Goal: Information Seeking & Learning: Learn about a topic

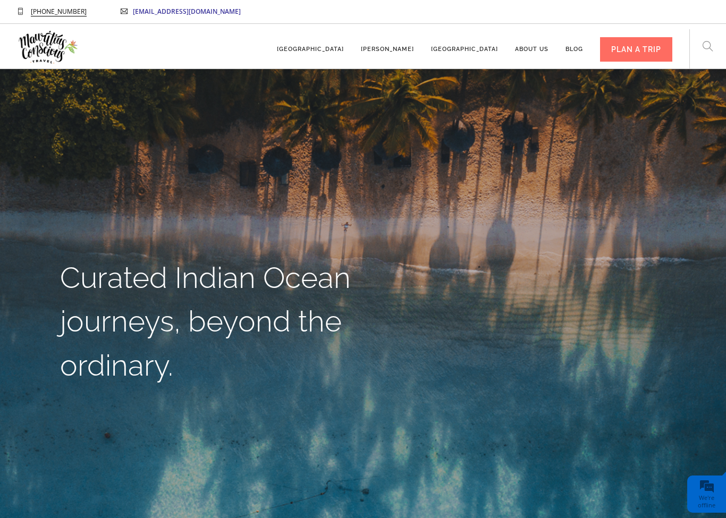
click at [649, 42] on div "PLAN A TRIP" at bounding box center [636, 49] width 72 height 24
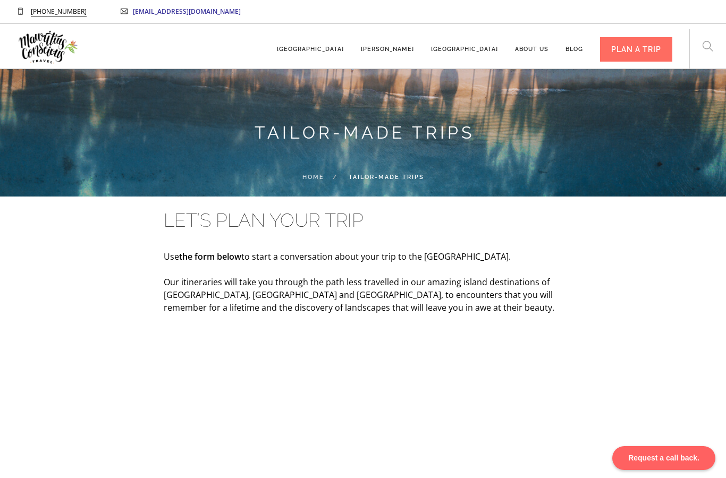
click at [523, 46] on link "About us" at bounding box center [531, 44] width 33 height 29
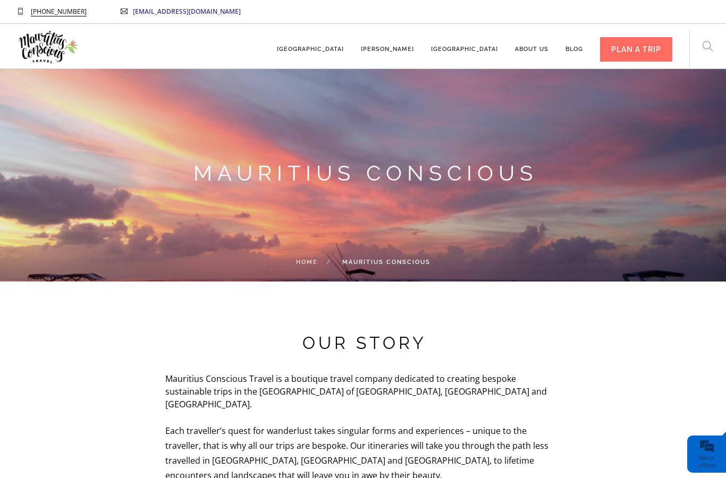
click at [344, 48] on link "[GEOGRAPHIC_DATA]" at bounding box center [310, 44] width 67 height 29
click at [342, 47] on link "[GEOGRAPHIC_DATA]" at bounding box center [310, 44] width 67 height 29
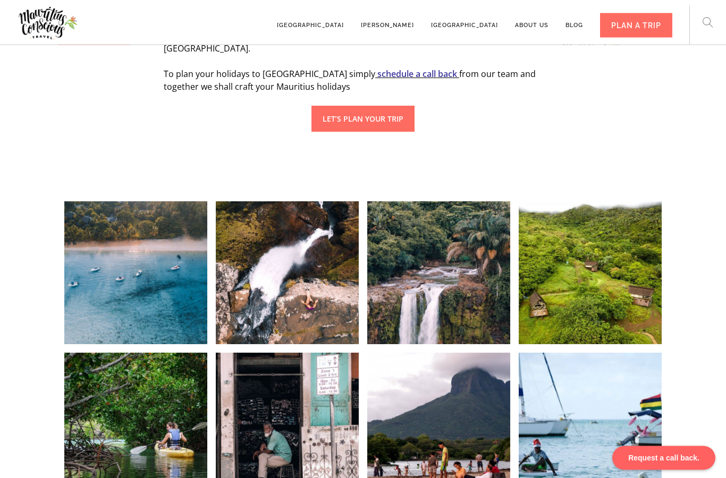
scroll to position [794, 0]
click at [437, 241] on div at bounding box center [438, 272] width 143 height 143
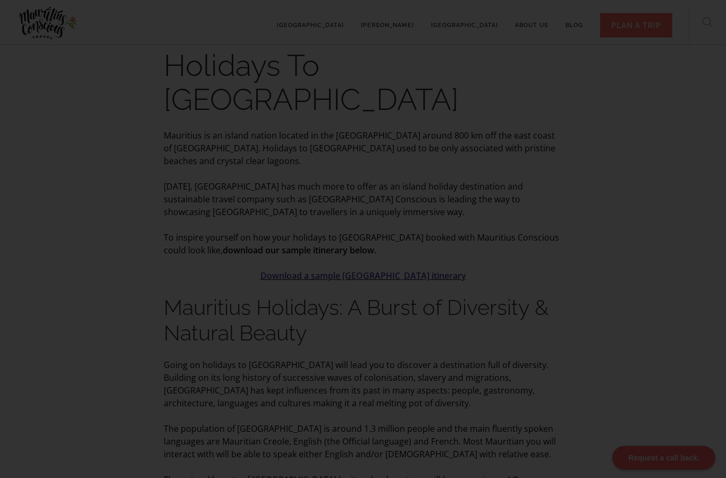
scroll to position [231, 0]
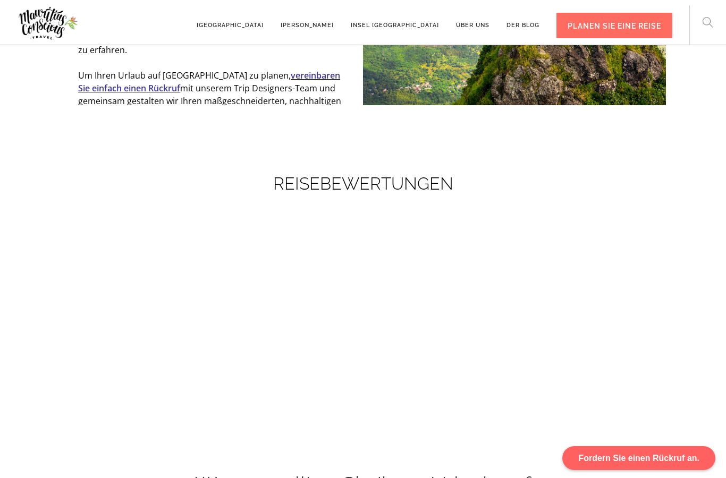
scroll to position [1944, 0]
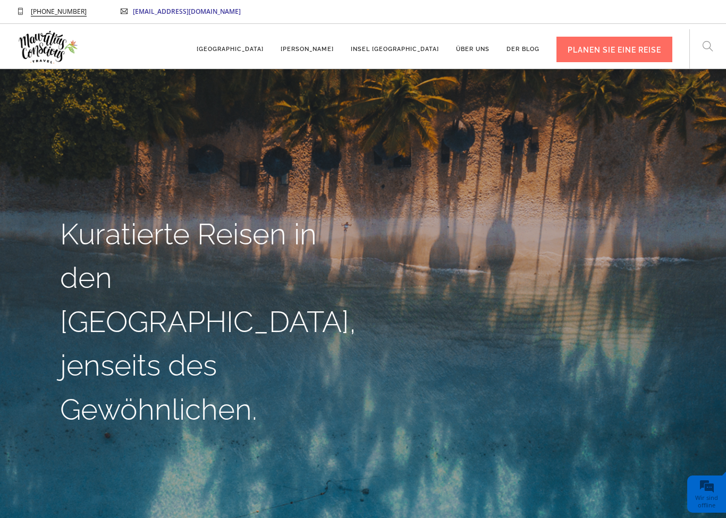
click at [622, 49] on font "PLANEN SIE EINE REISE" at bounding box center [614, 50] width 94 height 9
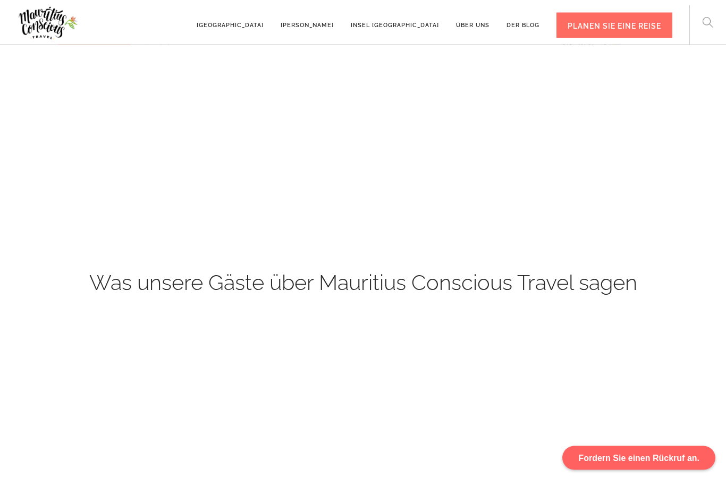
scroll to position [352, 0]
click at [475, 24] on font "Über uns" at bounding box center [472, 25] width 33 height 7
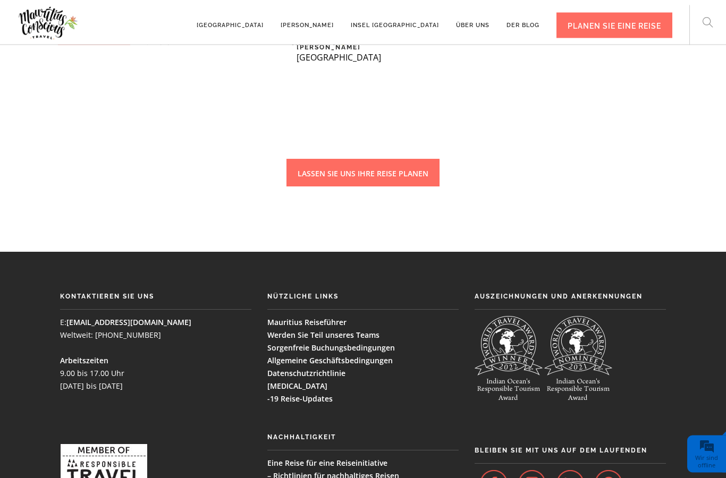
scroll to position [2873, 0]
